Goal: Task Accomplishment & Management: Manage account settings

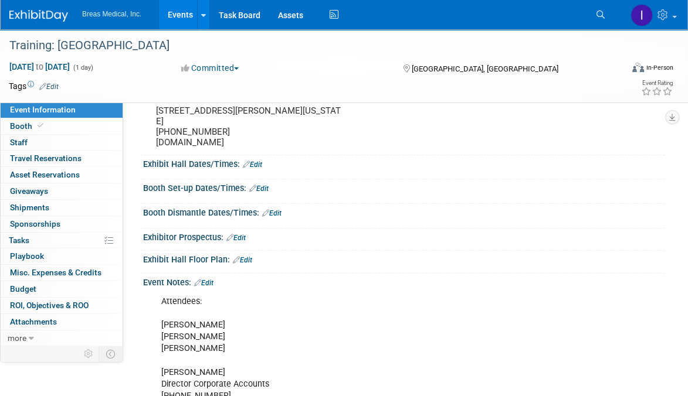
scroll to position [59, 0]
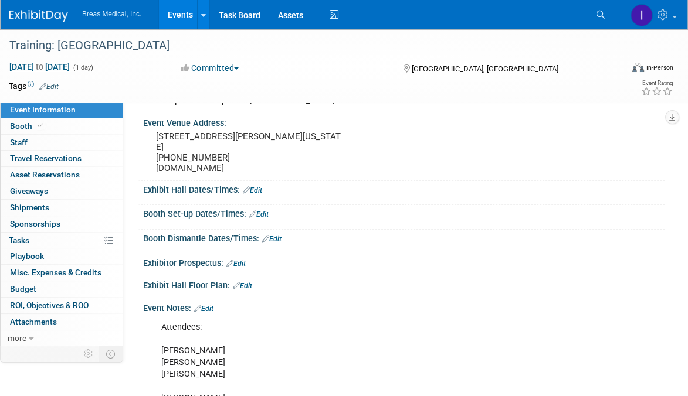
click at [205, 307] on link "Edit" at bounding box center [203, 309] width 19 height 8
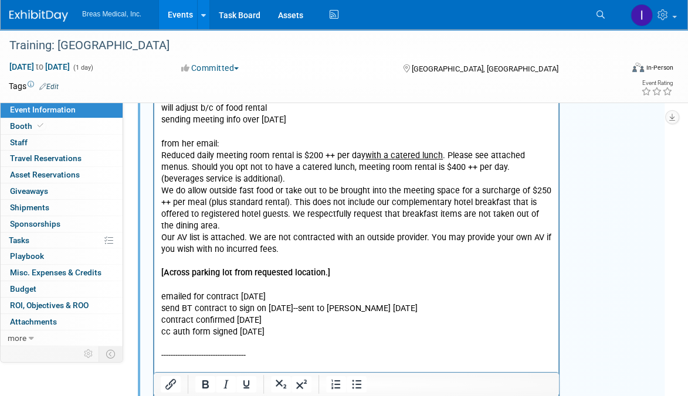
scroll to position [1465, 0]
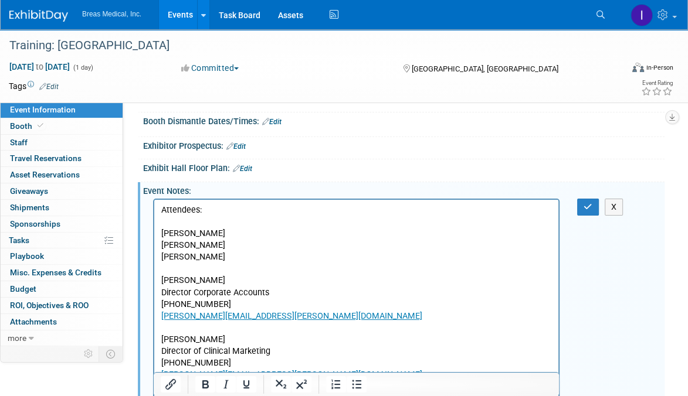
scroll to position [293, 0]
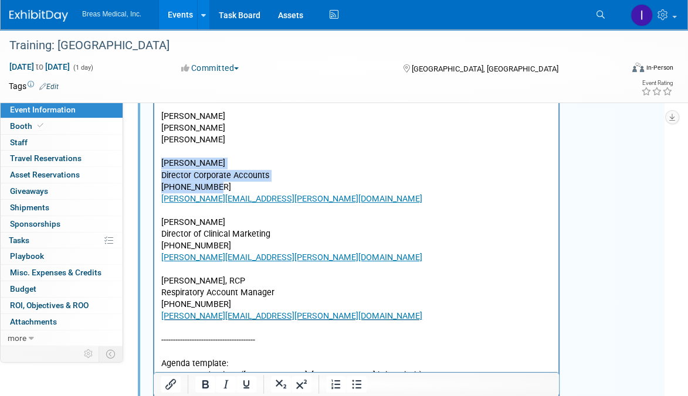
drag, startPoint x: 162, startPoint y: 164, endPoint x: 224, endPoint y: 191, distance: 68.0
copy p "Brett Townsend Director Corporate Accounts 770-324-6525"
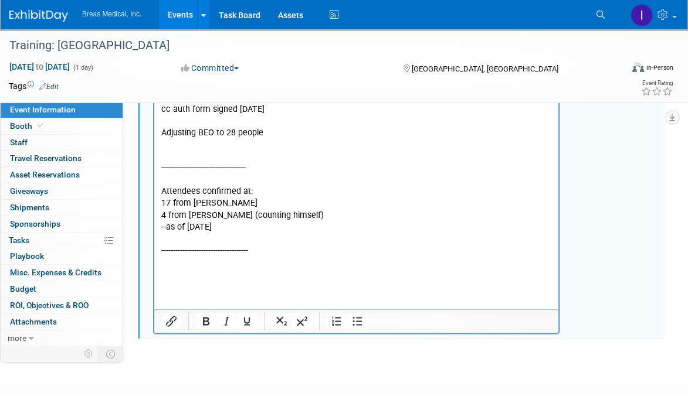
scroll to position [1473, 0]
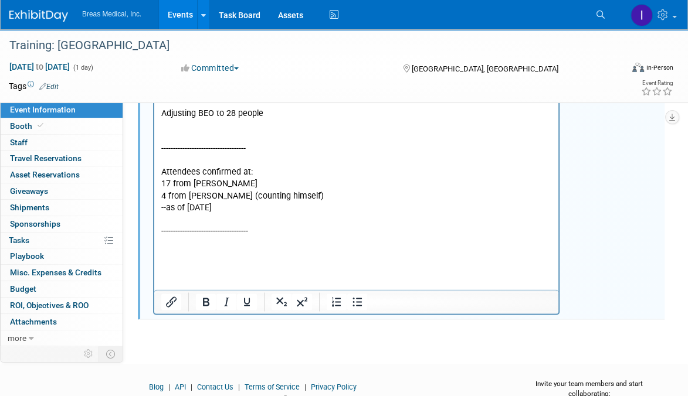
click at [203, 131] on p "Rich Text Area. Press ALT-0 for help." at bounding box center [356, 126] width 390 height 12
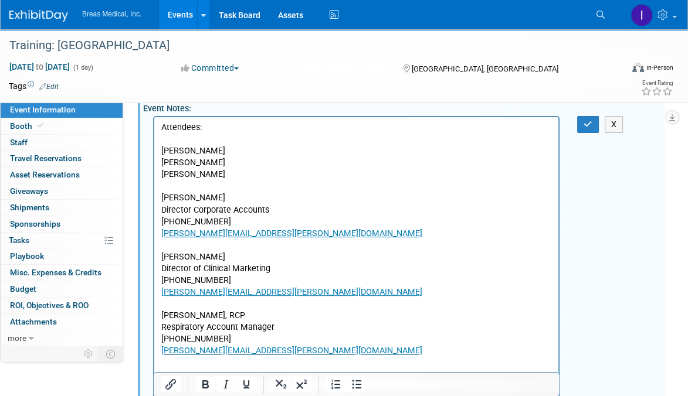
scroll to position [183, 0]
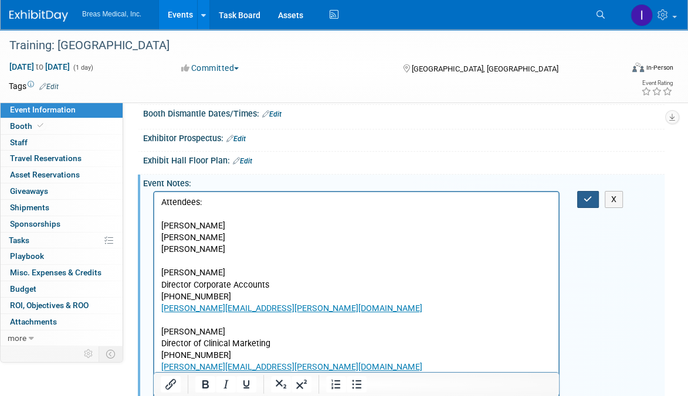
click at [583, 195] on icon "button" at bounding box center [587, 199] width 9 height 8
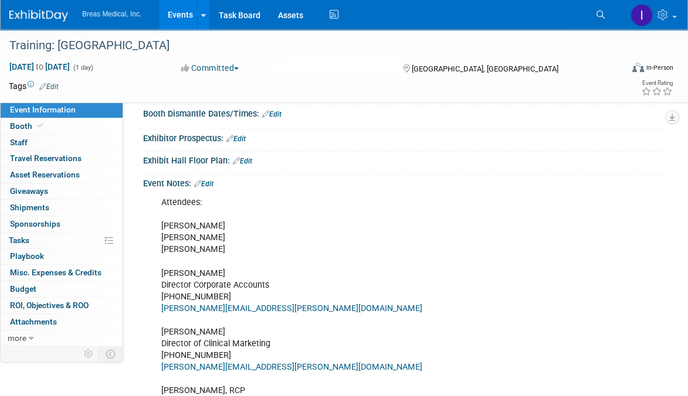
click at [352, 166] on div at bounding box center [403, 168] width 521 height 5
drag, startPoint x: 505, startPoint y: 231, endPoint x: 509, endPoint y: 224, distance: 7.6
click at [14, 124] on span "Booth" at bounding box center [28, 125] width 36 height 9
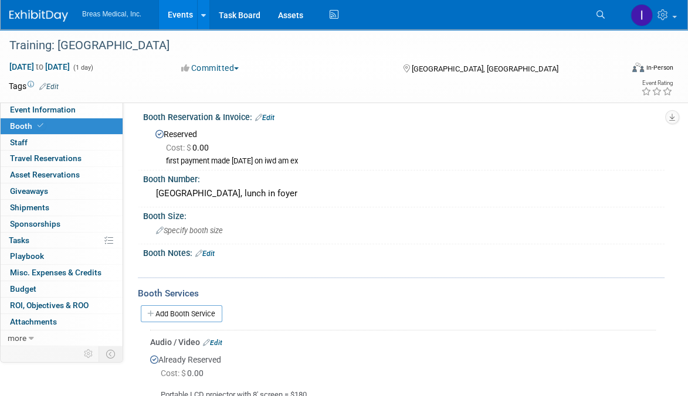
scroll to position [0, 0]
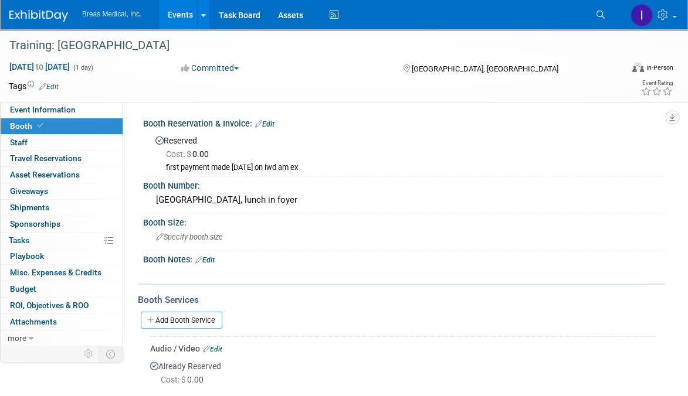
click at [260, 166] on div "first payment made 9-11-2025 on iwd am ex" at bounding box center [410, 168] width 489 height 10
click at [218, 199] on div "Bora Bora Room, lunch in foyer" at bounding box center [404, 200] width 504 height 18
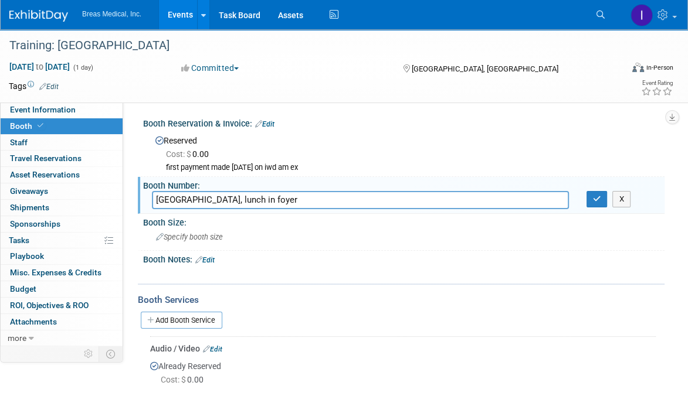
drag, startPoint x: 218, startPoint y: 201, endPoint x: 291, endPoint y: 195, distance: 72.9
click at [291, 195] on input "Bora Bora Room, lunch in foyer" at bounding box center [360, 200] width 417 height 18
type input "Bora Bora Room"
click at [597, 204] on button "button" at bounding box center [596, 199] width 21 height 16
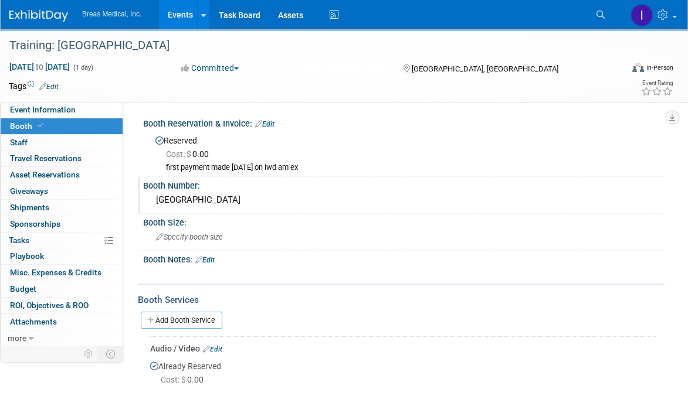
drag, startPoint x: 80, startPoint y: 382, endPoint x: 95, endPoint y: 369, distance: 20.0
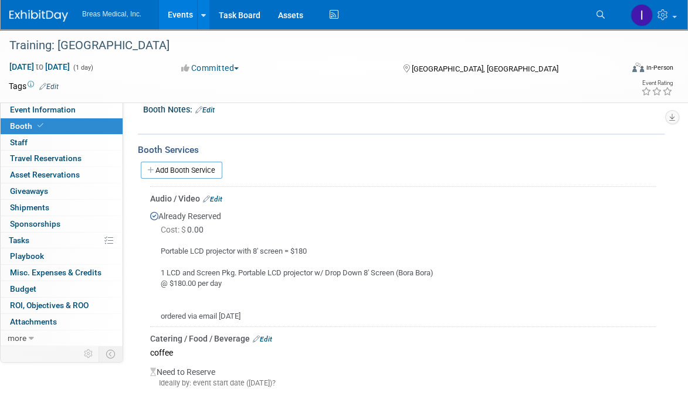
scroll to position [176, 0]
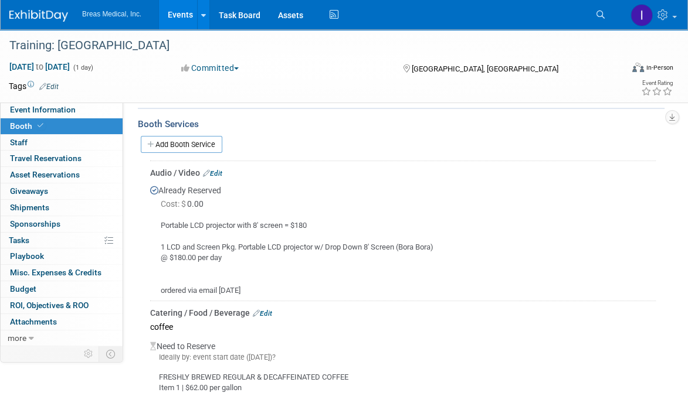
click at [115, 375] on div "Event Information Event Info Booth Booth 0 Staff 0 Staff 0 Travel Reservations …" at bounding box center [344, 247] width 688 height 788
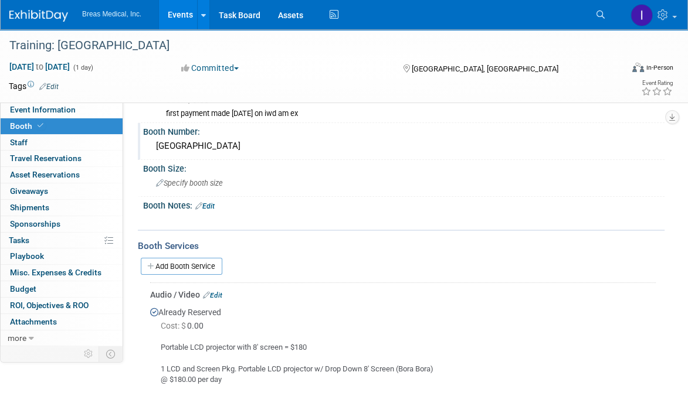
scroll to position [0, 0]
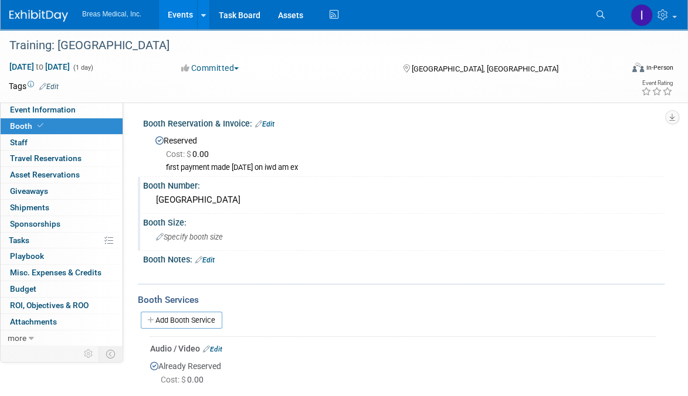
click at [198, 236] on span "Specify booth size" at bounding box center [189, 237] width 67 height 9
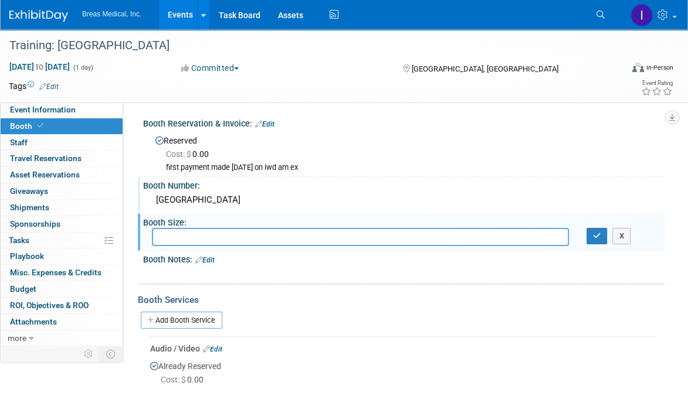
type input "Classroom Style for 35 1-6x30'' Registration Table with 1 Chair OUTSIDE ENT"
click at [616, 234] on button "X" at bounding box center [621, 236] width 18 height 16
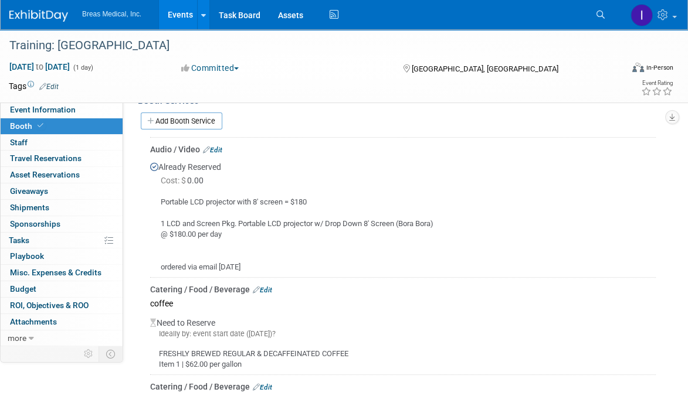
scroll to position [234, 0]
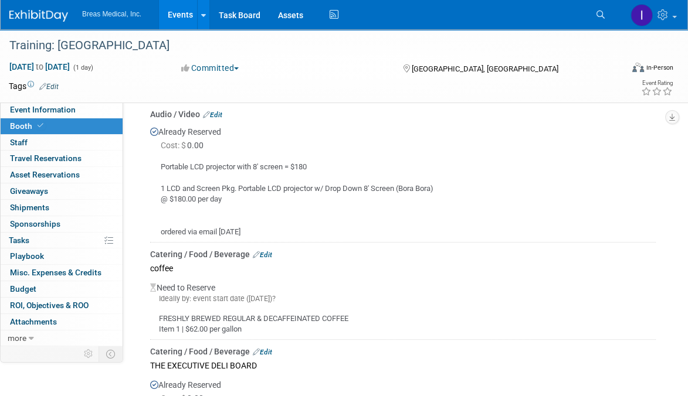
click at [265, 254] on link "Edit" at bounding box center [262, 255] width 19 height 8
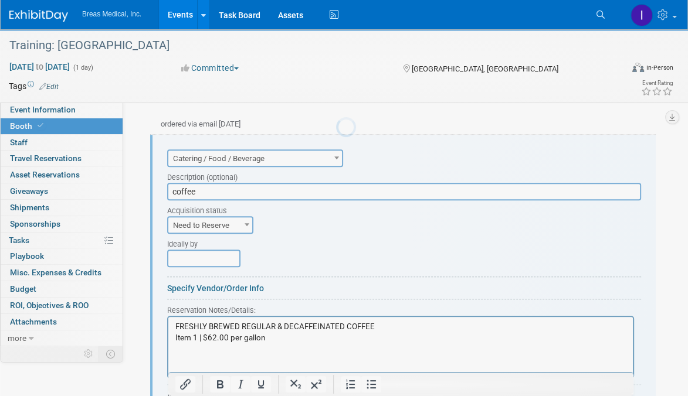
scroll to position [0, 0]
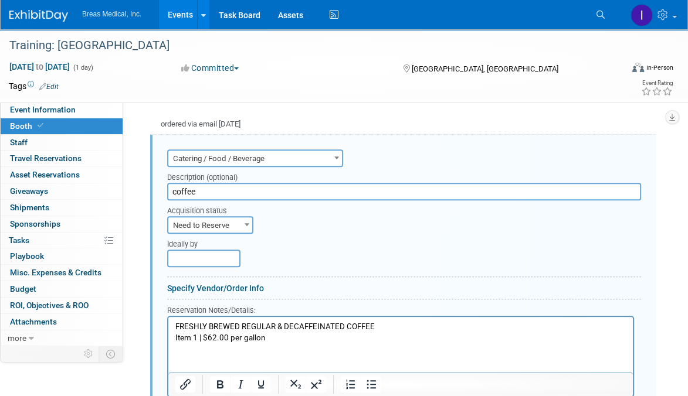
click at [277, 343] on html "FRESHLY BREWED REGULAR & DECAFFEINATED COFFEE Item 1 | $62.00 per gallon" at bounding box center [400, 330] width 464 height 26
paste body "Rich Text Area. Press ALT-0 for help."
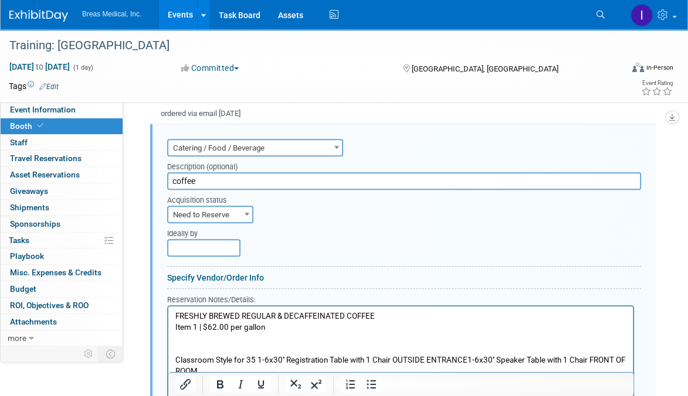
drag, startPoint x: 257, startPoint y: 361, endPoint x: 261, endPoint y: 356, distance: 6.6
click at [258, 359] on p "Classroom Style for 35 1-6x30'' Registration Table with 1 Chair OUTSIDE ENTRANC…" at bounding box center [400, 366] width 451 height 22
drag, startPoint x: 257, startPoint y: 359, endPoint x: 332, endPoint y: 659, distance: 310.1
click at [168, 357] on html "FRESHLY BREWED REGULAR & DECAFFEINATED COFFEE Item 1 | $62.00 per gallon Classr…" at bounding box center [400, 341] width 464 height 70
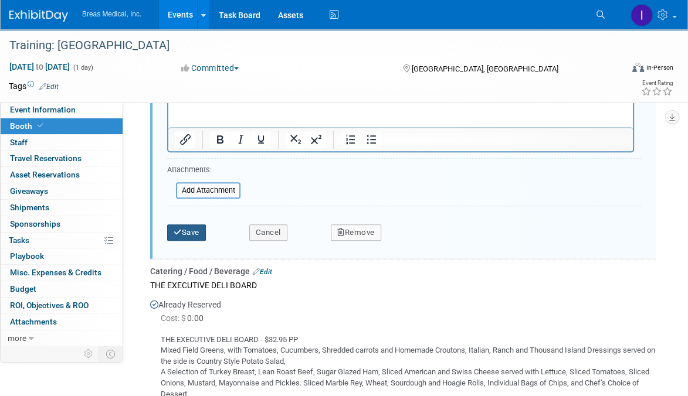
click at [196, 229] on button "Save" at bounding box center [186, 232] width 39 height 16
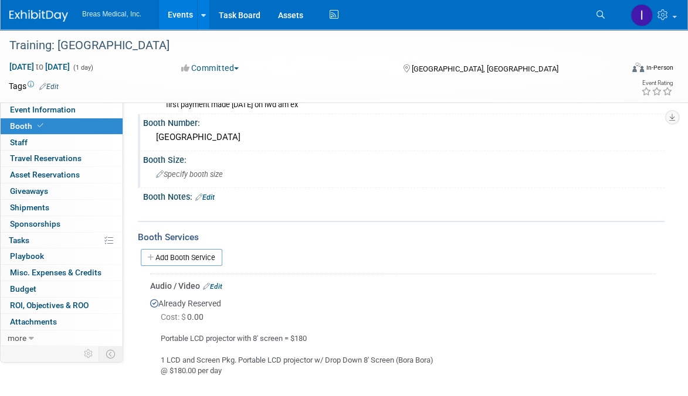
scroll to position [50, 0]
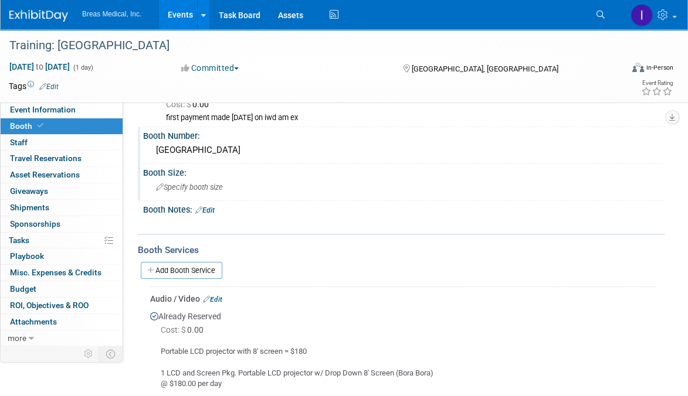
click at [202, 191] on div "Specify booth size" at bounding box center [404, 187] width 504 height 18
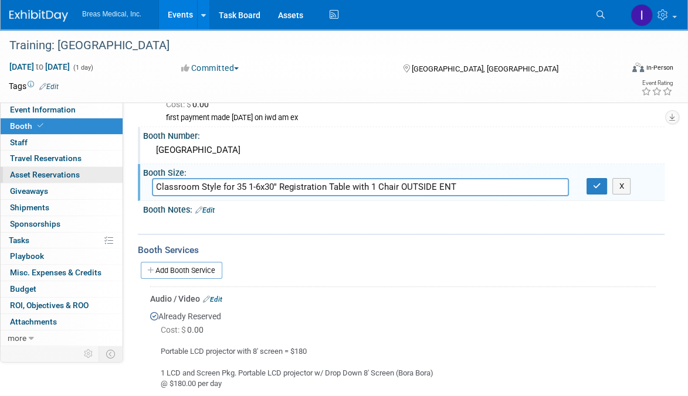
drag, startPoint x: 246, startPoint y: 184, endPoint x: 80, endPoint y: 178, distance: 166.0
click at [81, 178] on div "Event Information Event Info Booth Booth 0 Staff 0 Staff 0 Travel Reservations …" at bounding box center [344, 373] width 688 height 788
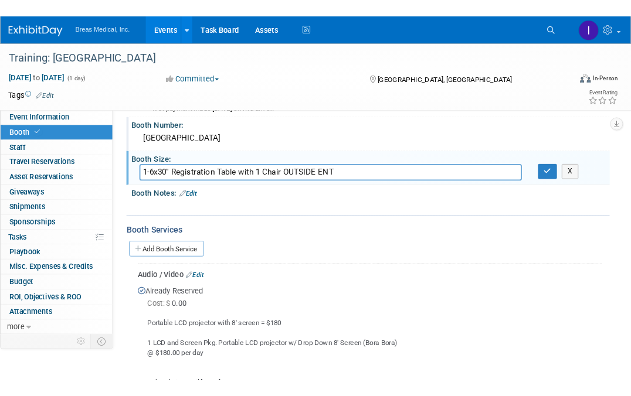
scroll to position [45, 0]
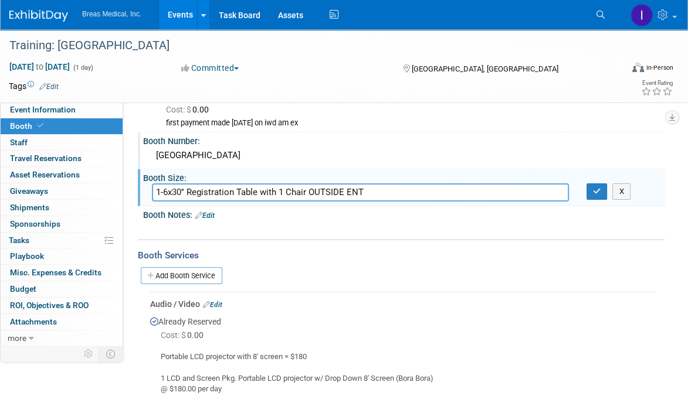
click at [385, 192] on input "1-6x30'' Registration Table with 1 Chair OUTSIDE ENT" at bounding box center [360, 192] width 417 height 18
paste input "ENTRANCE1-6x30'' Speaker T"
click at [392, 191] on input "1-6x30'' Registration Table with 1 Chair OUTSIDE ENTRANCE1-6x30'' Speaker T" at bounding box center [360, 192] width 417 height 18
click at [233, 189] on input "1-6x30'' Registration Table with 1 Chair OUTSIDE ENTRANCE1-6x30'' Speaker T" at bounding box center [360, 192] width 417 height 18
click at [212, 189] on input "1-6x30'' Regis Table/Chair OUTSIDE ENTRANCE1-6x30'' Speaker T" at bounding box center [360, 192] width 417 height 18
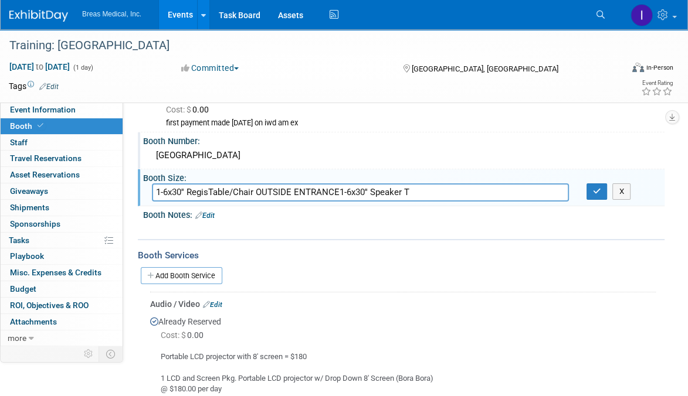
drag, startPoint x: 340, startPoint y: 192, endPoint x: 375, endPoint y: 194, distance: 35.2
click at [340, 192] on input "1-6x30'' RegisTable/Chair OUTSIDE ENTRANCE1-6x30'' Speaker T" at bounding box center [360, 192] width 417 height 18
click at [436, 191] on input "1-6x30'' RegisTable/Chair OUTSIDE ENTRANCE 1-6x30'' Speaker T" at bounding box center [360, 192] width 417 height 18
type input "1-6x30'' RegisTable/Chair OUTSIDE ENTRANCE 1-6x30'' Speaker Table"
click at [598, 188] on icon "button" at bounding box center [597, 192] width 8 height 8
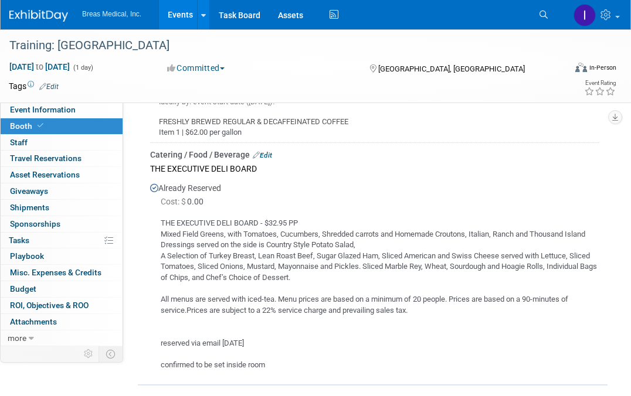
scroll to position [428, 0]
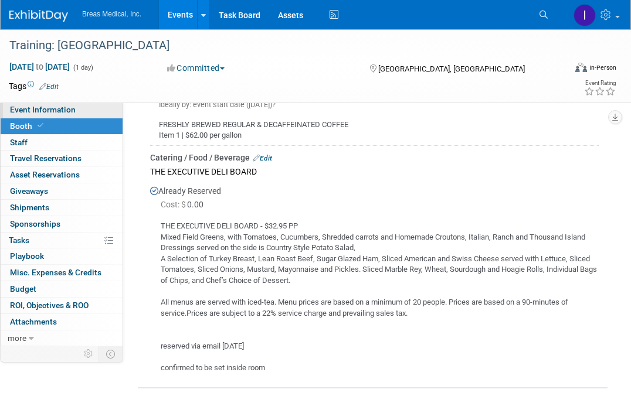
click at [64, 110] on span "Event Information" at bounding box center [43, 109] width 66 height 9
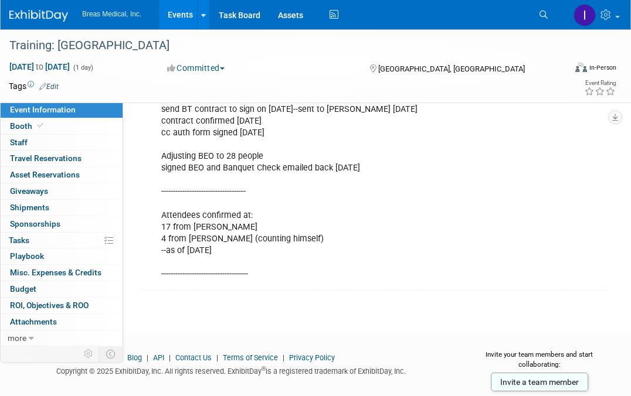
scroll to position [1495, 0]
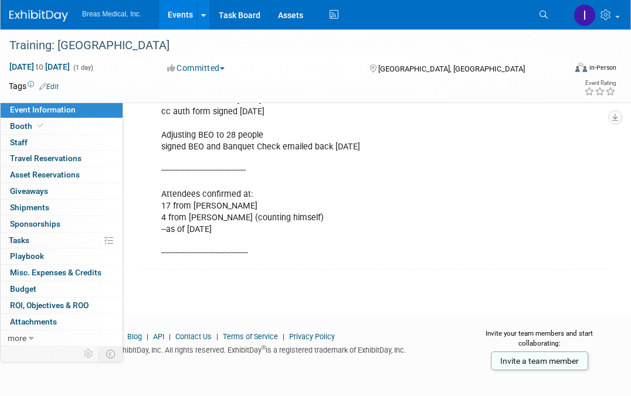
click at [184, 14] on link "Events" at bounding box center [180, 14] width 43 height 29
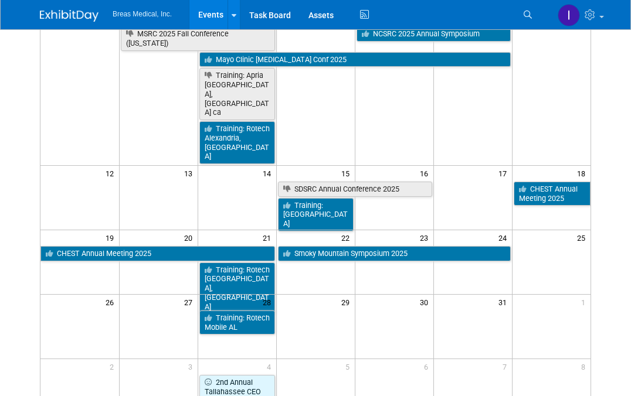
scroll to position [234, 0]
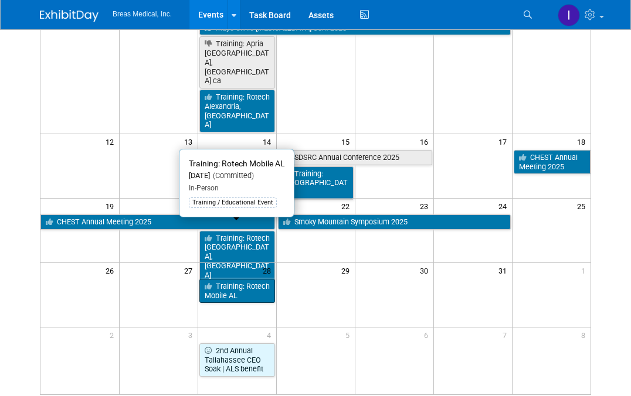
click at [234, 279] on link "Training: Rotech Mobile AL" at bounding box center [237, 291] width 76 height 24
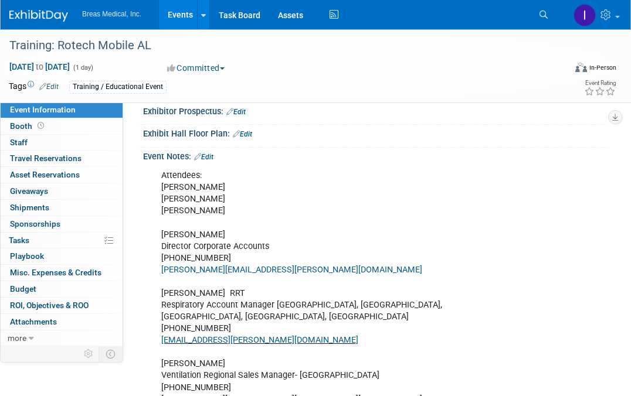
scroll to position [176, 0]
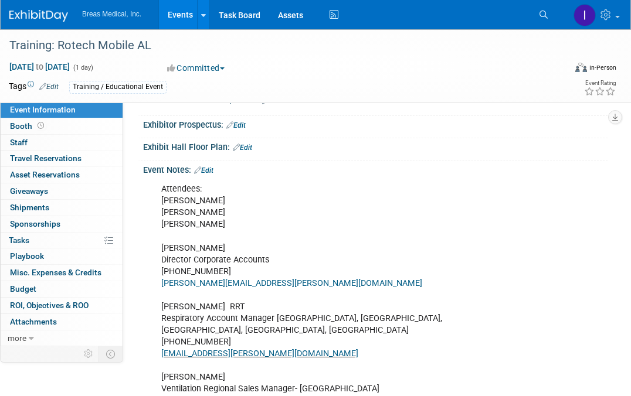
click at [215, 164] on div "Event Notes: Edit" at bounding box center [375, 168] width 464 height 15
click at [212, 167] on link "Edit" at bounding box center [203, 170] width 19 height 8
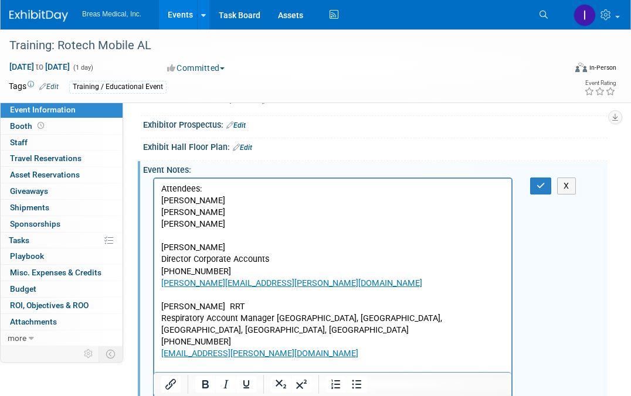
scroll to position [0, 0]
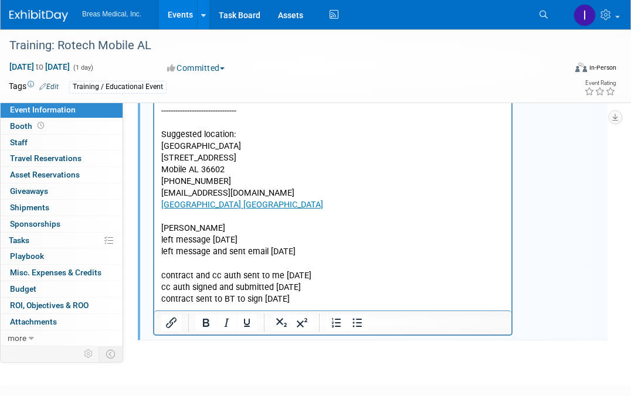
scroll to position [681, 0]
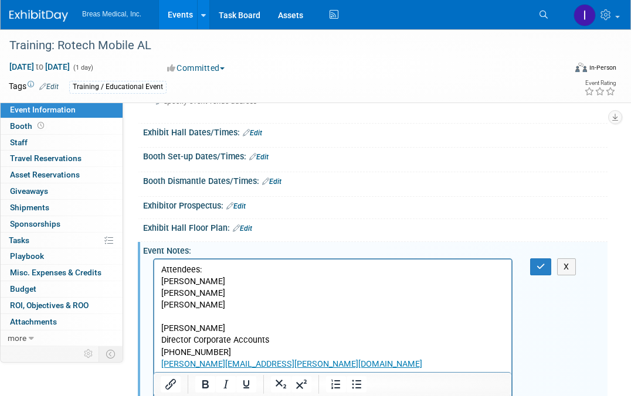
scroll to position [94, 0]
click at [539, 263] on icon "button" at bounding box center [540, 267] width 9 height 8
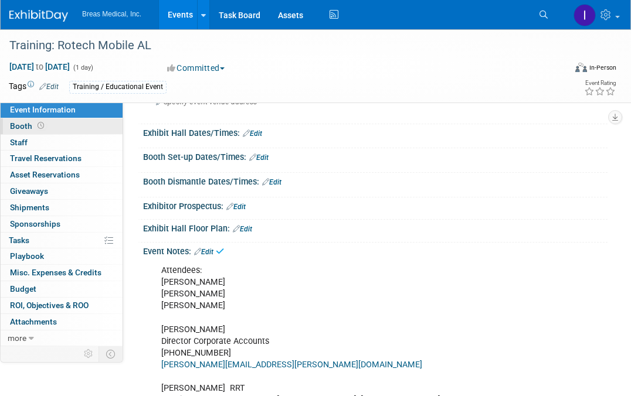
click at [19, 124] on span "Booth" at bounding box center [28, 125] width 36 height 9
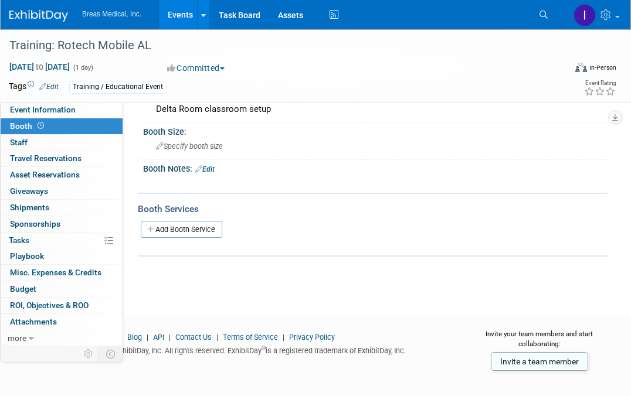
scroll to position [16, 0]
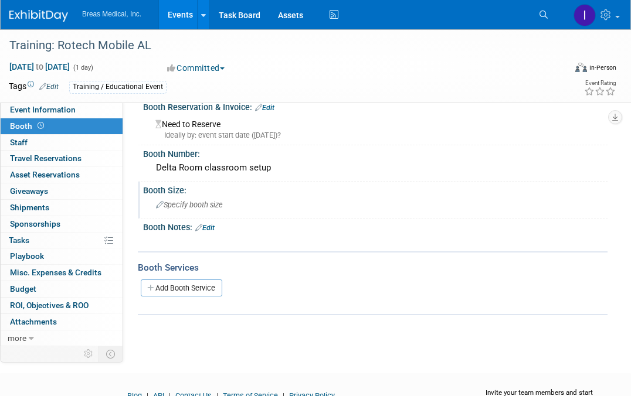
drag, startPoint x: 484, startPoint y: 183, endPoint x: 478, endPoint y: 191, distance: 9.2
click at [484, 183] on div "Booth Size:" at bounding box center [375, 189] width 464 height 15
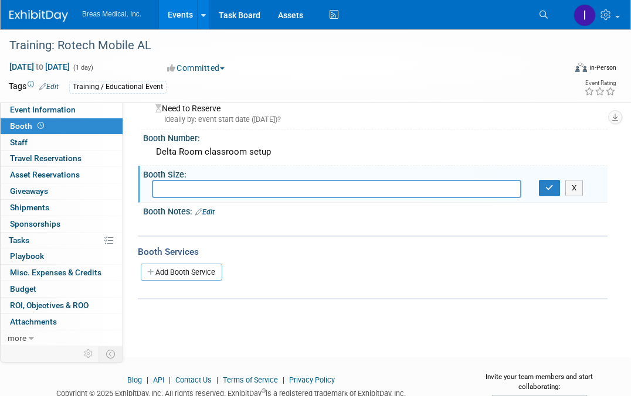
scroll to position [0, 0]
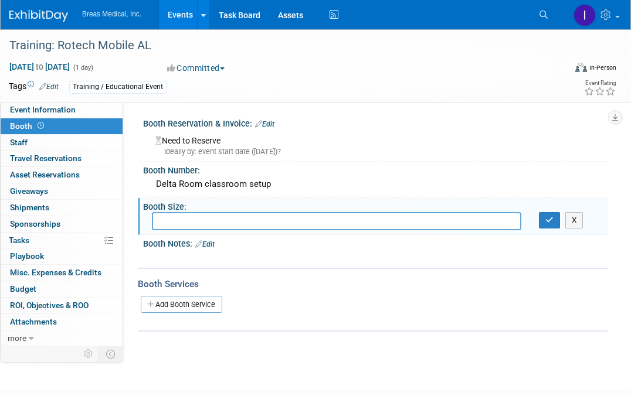
click at [178, 11] on link "Events" at bounding box center [180, 14] width 43 height 29
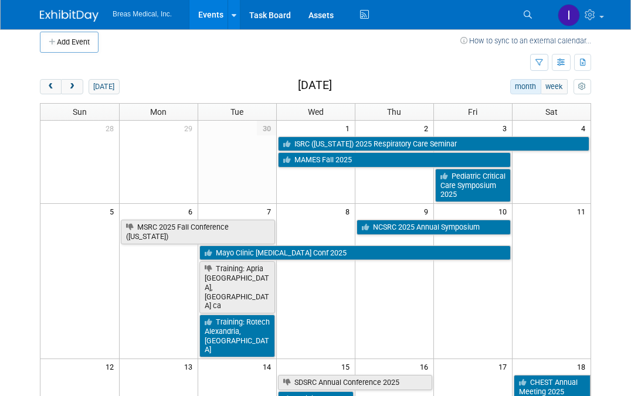
scroll to position [9, 0]
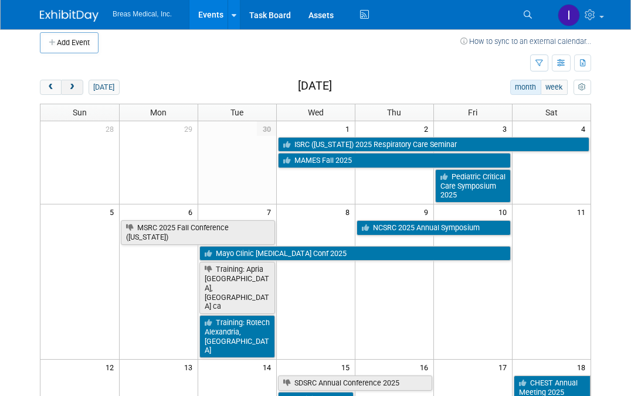
click at [77, 88] on button "next" at bounding box center [72, 87] width 22 height 15
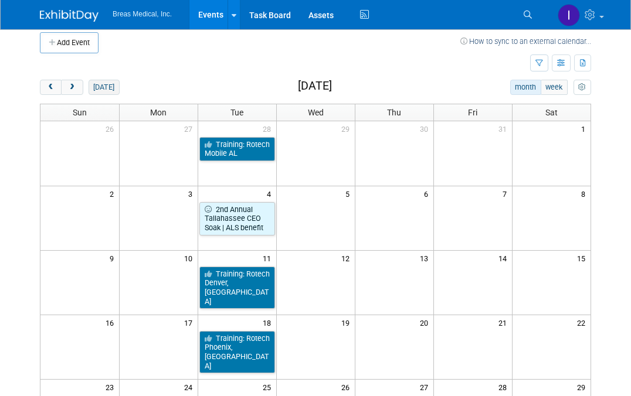
click at [100, 87] on button "[DATE]" at bounding box center [104, 87] width 31 height 15
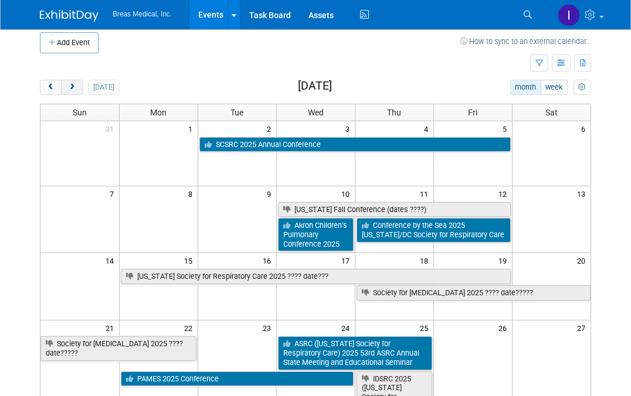
click at [77, 90] on button "next" at bounding box center [72, 87] width 22 height 15
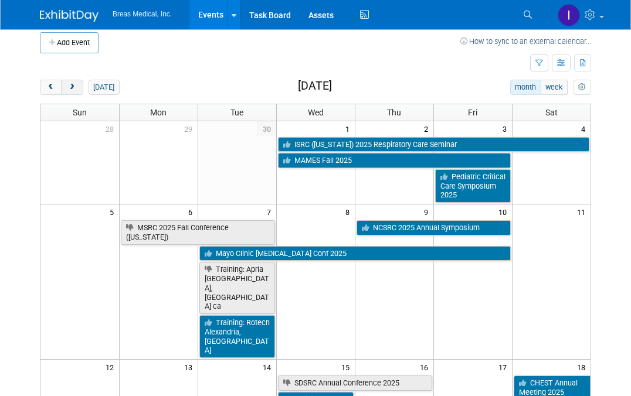
click at [77, 90] on button "next" at bounding box center [72, 87] width 22 height 15
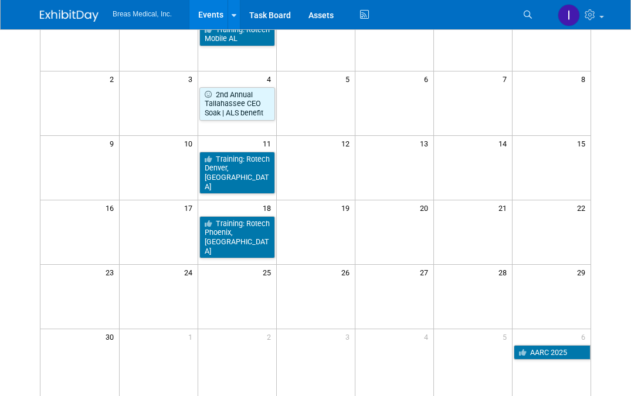
scroll to position [126, 0]
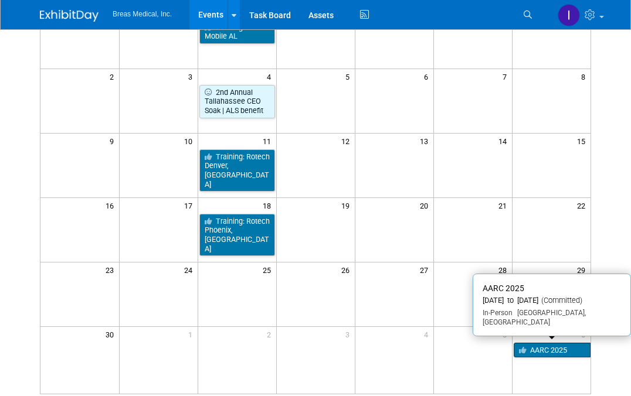
click at [553, 348] on link "AARC 2025" at bounding box center [551, 350] width 77 height 15
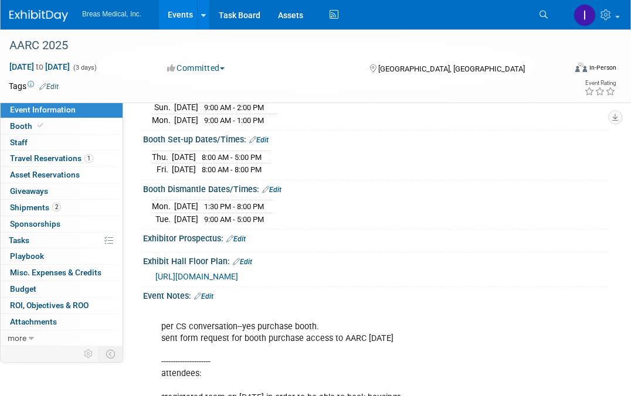
scroll to position [176, 0]
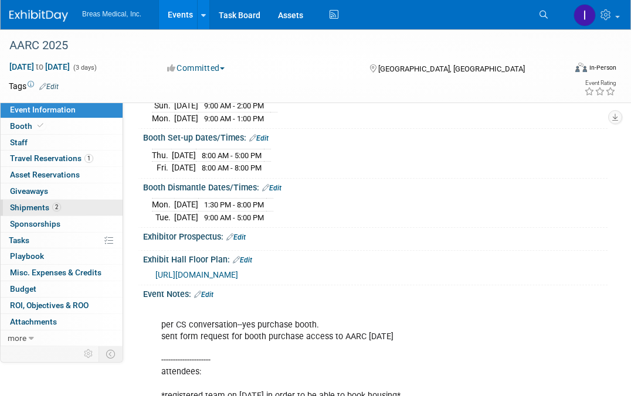
click at [24, 208] on span "Shipments 2" at bounding box center [35, 207] width 51 height 9
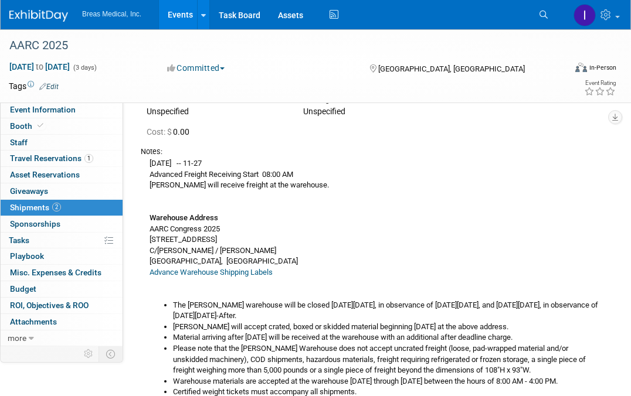
scroll to position [59, 0]
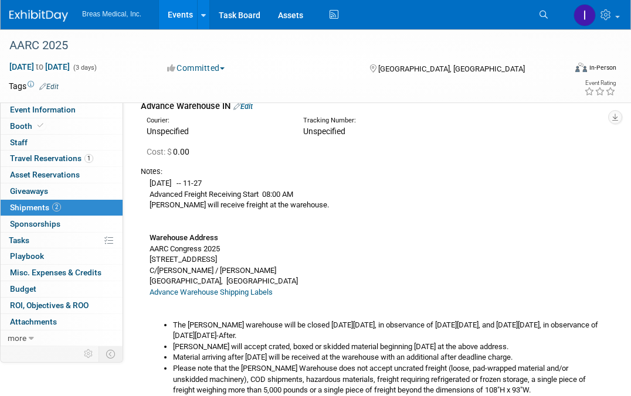
drag, startPoint x: 151, startPoint y: 182, endPoint x: 305, endPoint y: 178, distance: 154.2
click at [305, 178] on div "Tue - 11/04 -- 11-27 Advanced Freight Receiving Start 08:00 AM Freeman will rec…" at bounding box center [370, 303] width 458 height 252
copy div "Tue - 11/04 -- 11-27"
click at [287, 297] on div "Tue - 11/04 -- 11-27 Advanced Freight Receiving Start 08:00 AM Freeman will rec…" at bounding box center [370, 303] width 458 height 252
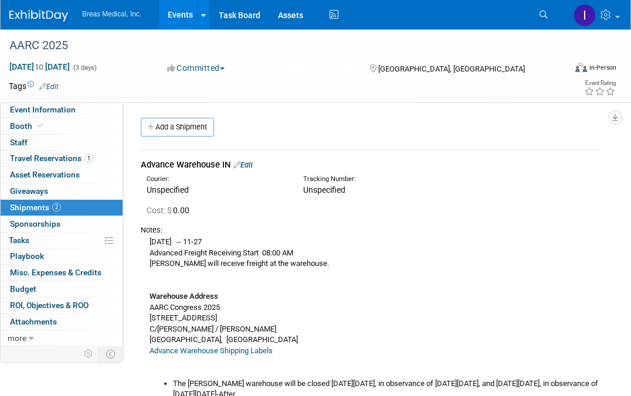
click at [184, 11] on link "Events" at bounding box center [180, 14] width 43 height 29
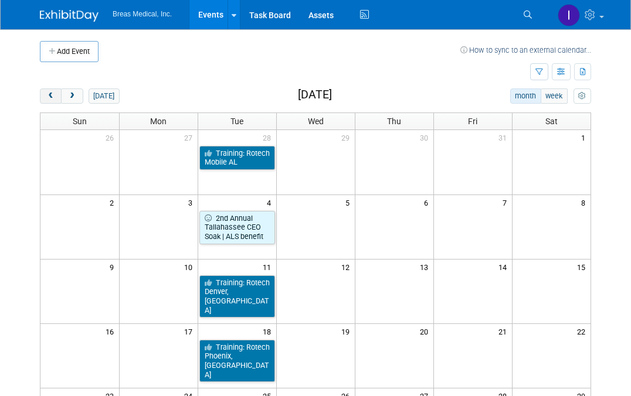
click at [52, 98] on span "prev" at bounding box center [50, 97] width 9 height 8
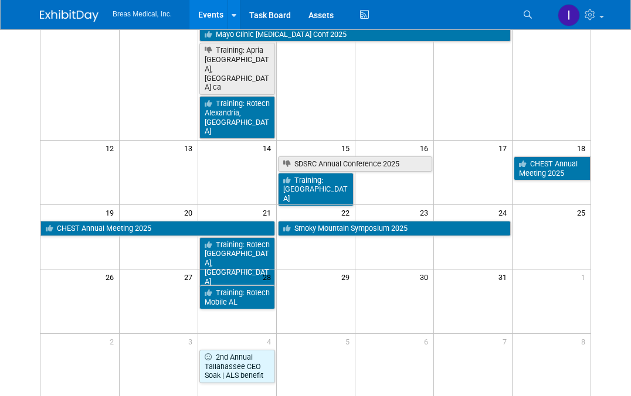
scroll to position [234, 0]
